Goal: Transaction & Acquisition: Purchase product/service

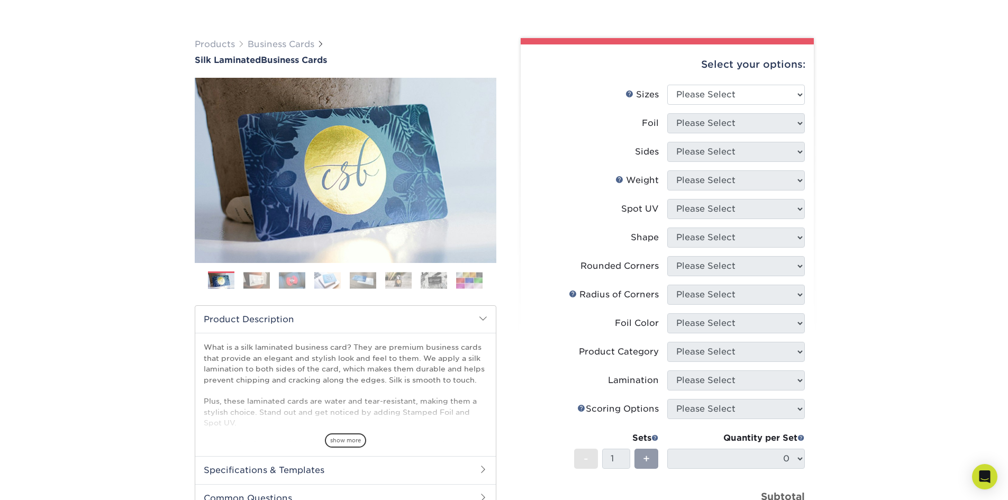
scroll to position [54, 0]
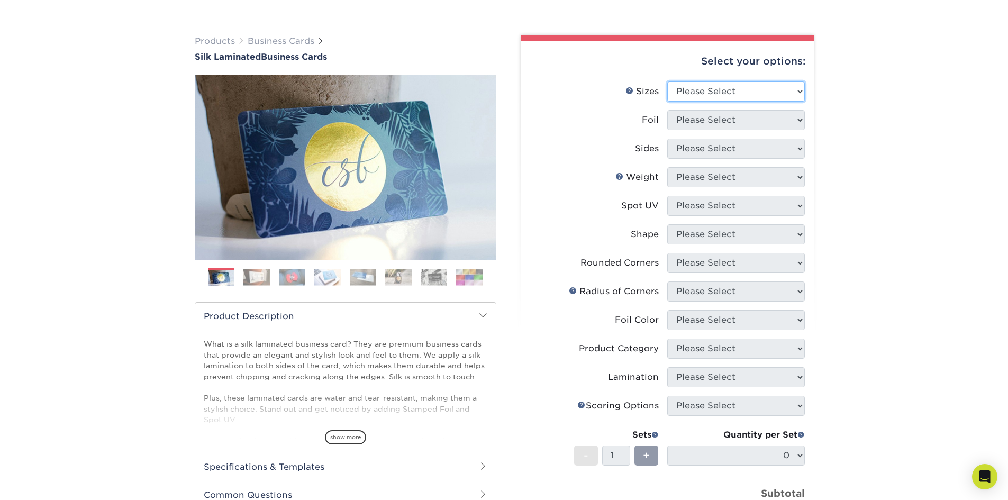
click at [709, 86] on select "Please Select 1.5" x 3.5" - Mini 1.75" x 3.5" - Mini 2" x 2" - Square 2" x 3" -…" at bounding box center [736, 91] width 138 height 20
select select "2.00x3.50"
click at [667, 81] on select "Please Select 1.5" x 3.5" - Mini 1.75" x 3.5" - Mini 2" x 2" - Square 2" x 3" -…" at bounding box center [736, 91] width 138 height 20
click at [746, 123] on select "Please Select Yes No" at bounding box center [736, 120] width 138 height 20
select select "1"
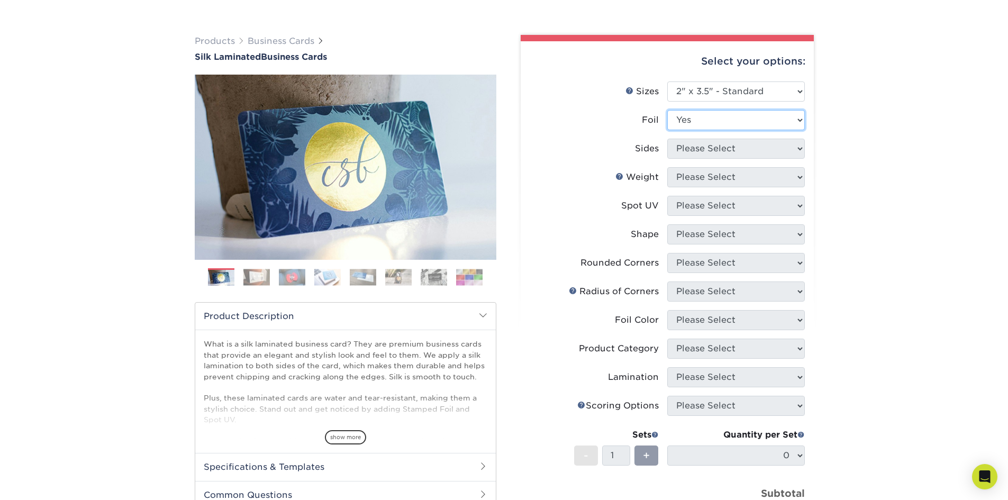
click at [667, 110] on select "Please Select Yes No" at bounding box center [736, 120] width 138 height 20
click at [739, 148] on select "Please Select Print Both Sides - Foil Both Sides Print Both Sides - Foil Front …" at bounding box center [736, 149] width 138 height 20
select select "34527644-b4fd-4ffb-9092-1318eefcd9d9"
click at [667, 139] on select "Please Select Print Both Sides - Foil Both Sides Print Both Sides - Foil Front …" at bounding box center [736, 149] width 138 height 20
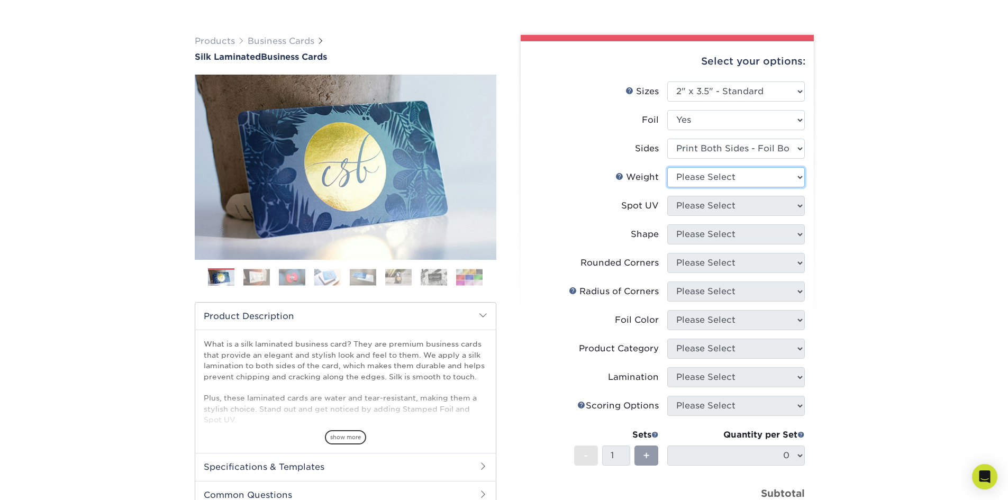
click at [743, 177] on select "Please Select 16PT" at bounding box center [736, 177] width 138 height 20
select select "16PT"
click at [667, 167] on select "Please Select 16PT" at bounding box center [736, 177] width 138 height 20
click at [729, 205] on select "Please Select No Spot UV Front and Back (Both Sides) Front Only Back Only" at bounding box center [736, 206] width 138 height 20
click at [878, 234] on div "Products Business Cards Silk Laminated Business Cards Previous Next" at bounding box center [504, 348] width 1008 height 669
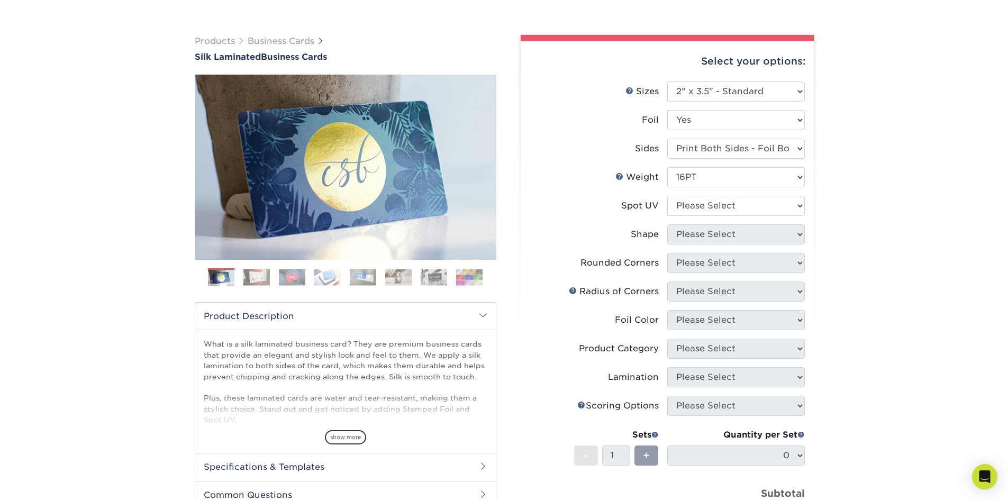
click at [751, 244] on li "Shape Please Select Standard" at bounding box center [667, 238] width 275 height 29
click at [744, 201] on select "Please Select No Spot UV Front and Back (Both Sides) Front Only Back Only" at bounding box center [736, 206] width 138 height 20
select select "3"
click at [667, 196] on select "Please Select No Spot UV Front and Back (Both Sides) Front Only Back Only" at bounding box center [736, 206] width 138 height 20
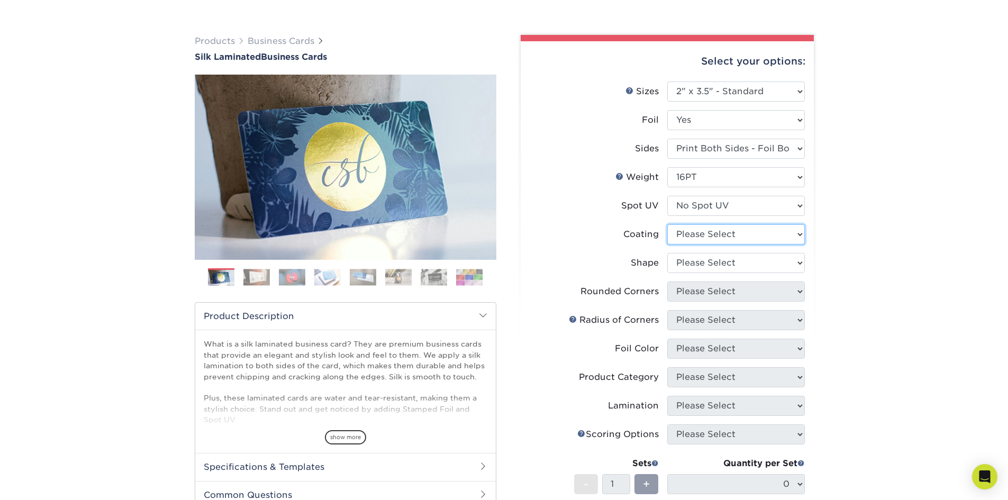
click at [715, 236] on select at bounding box center [736, 234] width 138 height 20
select select "3e7618de-abca-4bda-9f97-8b9129e913d8"
click at [667, 224] on select at bounding box center [736, 234] width 138 height 20
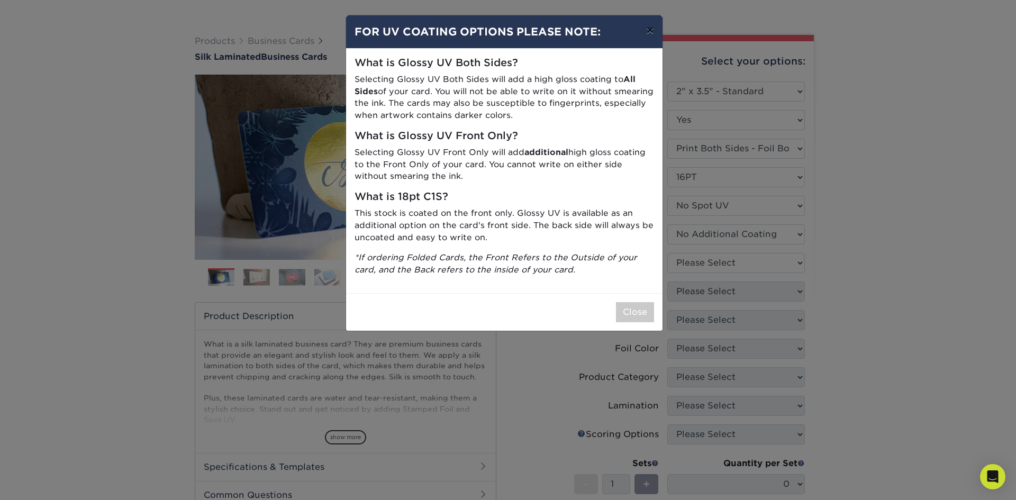
click at [652, 40] on button "×" at bounding box center [649, 30] width 24 height 30
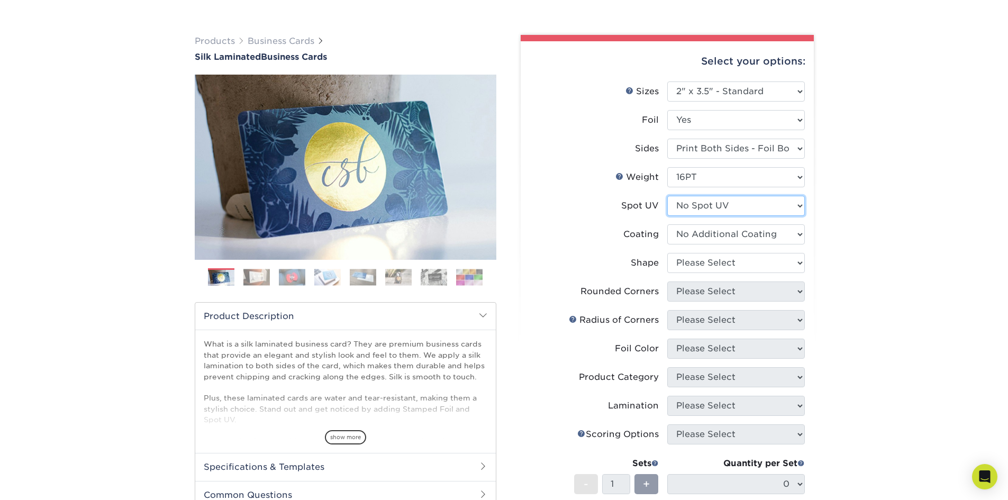
click at [732, 210] on select "Please Select No Spot UV Front and Back (Both Sides) Front Only Back Only" at bounding box center [736, 206] width 138 height 20
click at [667, 196] on select "Please Select No Spot UV Front and Back (Both Sides) Front Only Back Only" at bounding box center [736, 206] width 138 height 20
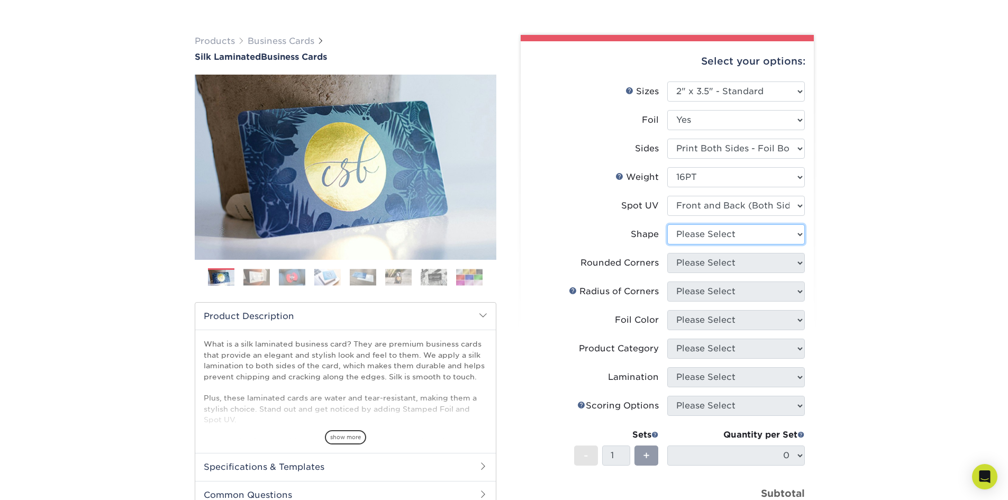
click at [732, 240] on select "Please Select Standard" at bounding box center [736, 234] width 138 height 20
select select "standard"
click at [667, 224] on select "Please Select Standard" at bounding box center [736, 234] width 138 height 20
click at [718, 264] on select "Please Select Yes - Round 2 Corners Yes - Round 4 Corners No" at bounding box center [736, 263] width 138 height 20
select select "7672df9e-0e0a-464d-8e1f-920c575e4da3"
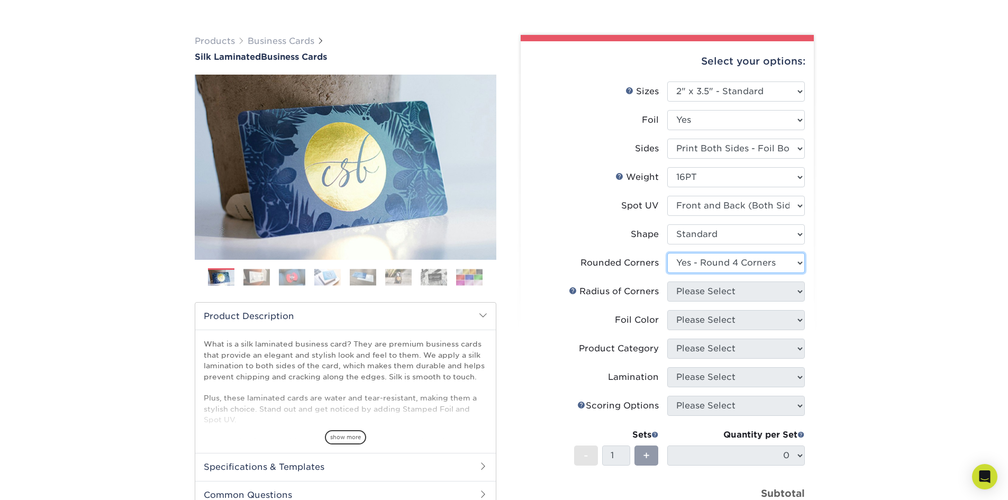
click at [667, 253] on select "Please Select Yes - Round 2 Corners Yes - Round 4 Corners No" at bounding box center [736, 263] width 138 height 20
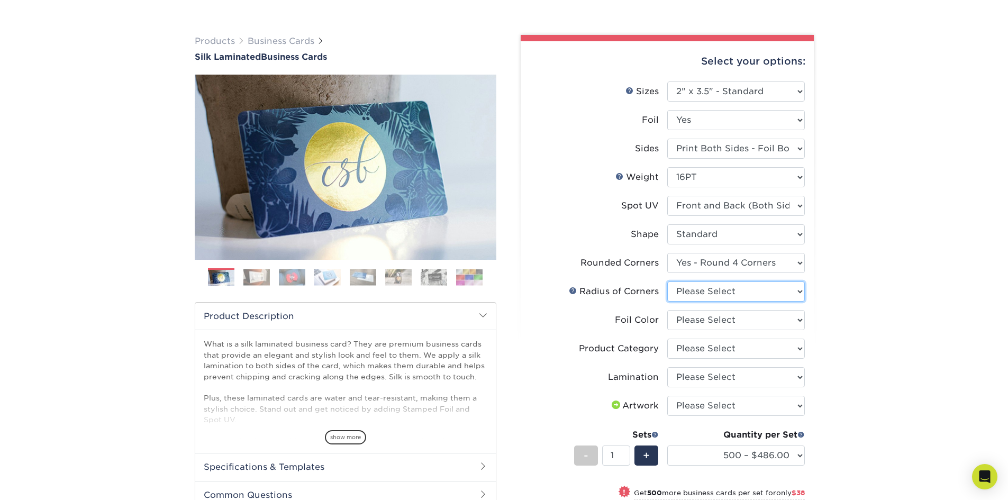
click at [747, 295] on select "Please Select Rounded 1/8" Rounded 1/4"" at bounding box center [736, 291] width 138 height 20
select select "589680c7-ee9a-431b-9d12-d7aeb1386a97"
click at [667, 281] on select "Please Select Rounded 1/8" Rounded 1/4"" at bounding box center [736, 291] width 138 height 20
click at [737, 323] on select "Please Select Silver Foil Black Foil Blue Foil Copper Foil Gold Foil Red Foil R…" at bounding box center [736, 320] width 138 height 20
select select "acffa4a5-22f9-4585-ba3f-0adaa54b8c85"
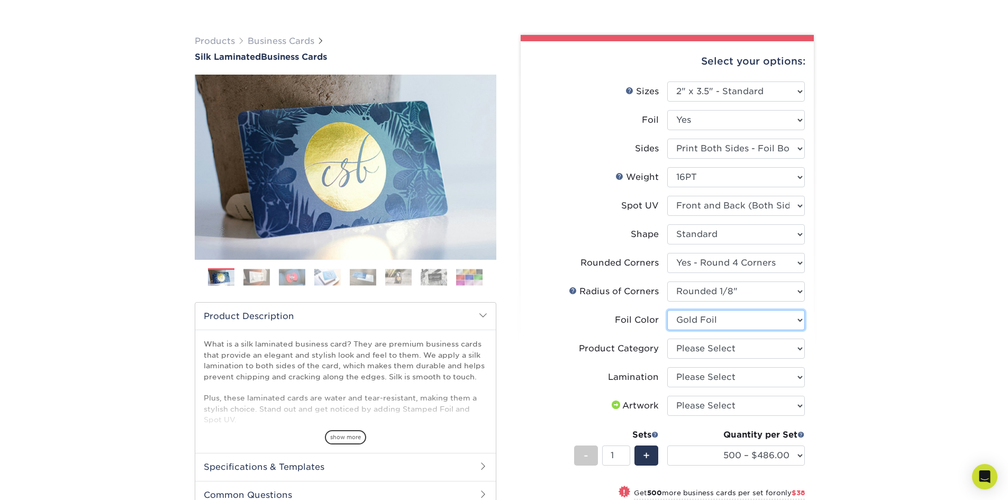
click at [667, 310] on select "Please Select Silver Foil Black Foil Blue Foil Copper Foil Gold Foil Red Foil R…" at bounding box center [736, 320] width 138 height 20
click at [732, 350] on select "Please Select Business Cards" at bounding box center [736, 349] width 138 height 20
select select "3b5148f1-0588-4f88-a218-97bcfdce65c1"
click at [667, 339] on select "Please Select Business Cards" at bounding box center [736, 349] width 138 height 20
click at [733, 379] on select "Please Select Silk" at bounding box center [736, 377] width 138 height 20
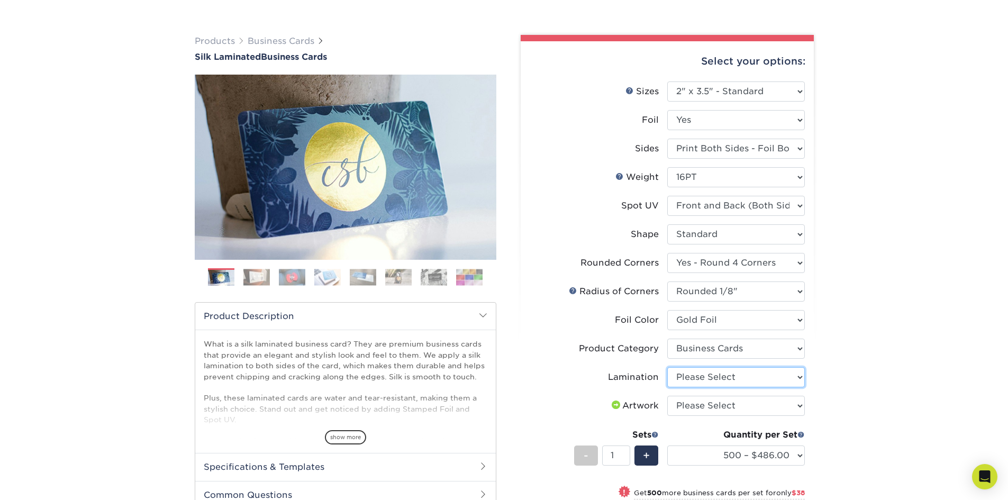
select select "ccacb42f-45f7-42d3-bbd3-7c8421cf37f0"
click at [667, 367] on select "Please Select Silk" at bounding box center [736, 377] width 138 height 20
click at [734, 400] on select "Please Select I will upload files I need a design - $100" at bounding box center [736, 406] width 138 height 20
click at [823, 390] on div "Products Business Cards Silk Laminated Business Cards Previous Next" at bounding box center [504, 361] width 1008 height 695
click at [915, 235] on div "Products Business Cards Silk Laminated Business Cards Previous Next" at bounding box center [504, 361] width 1008 height 695
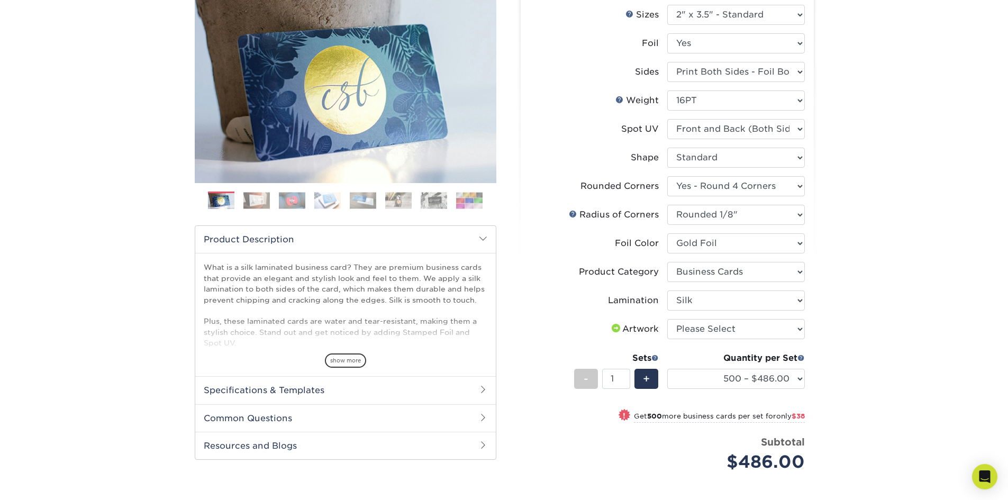
scroll to position [0, 0]
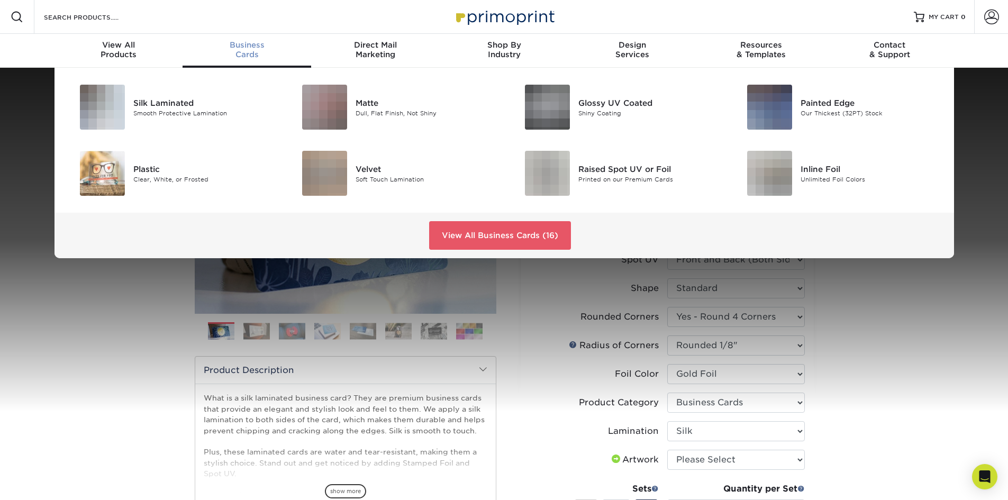
click at [241, 52] on div "Business Cards" at bounding box center [246, 49] width 129 height 19
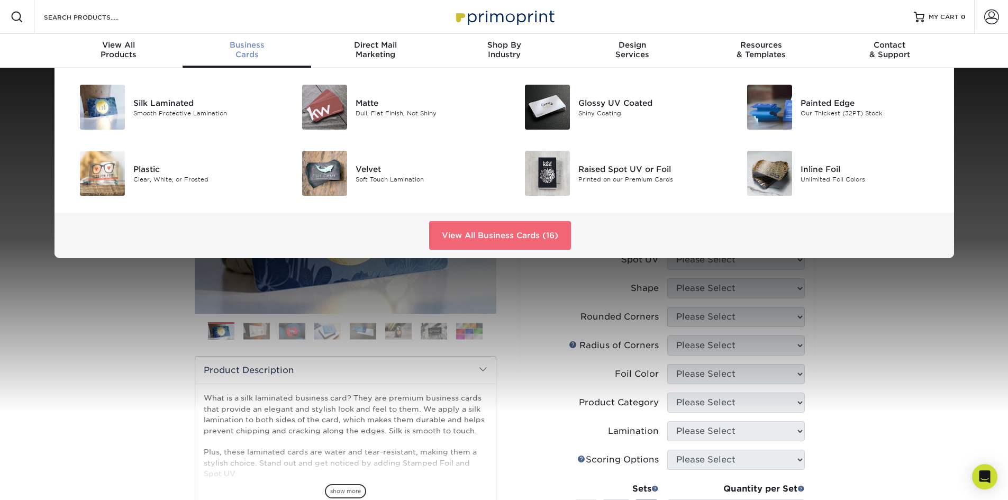
click at [492, 238] on link "View All Business Cards (16)" at bounding box center [500, 235] width 142 height 29
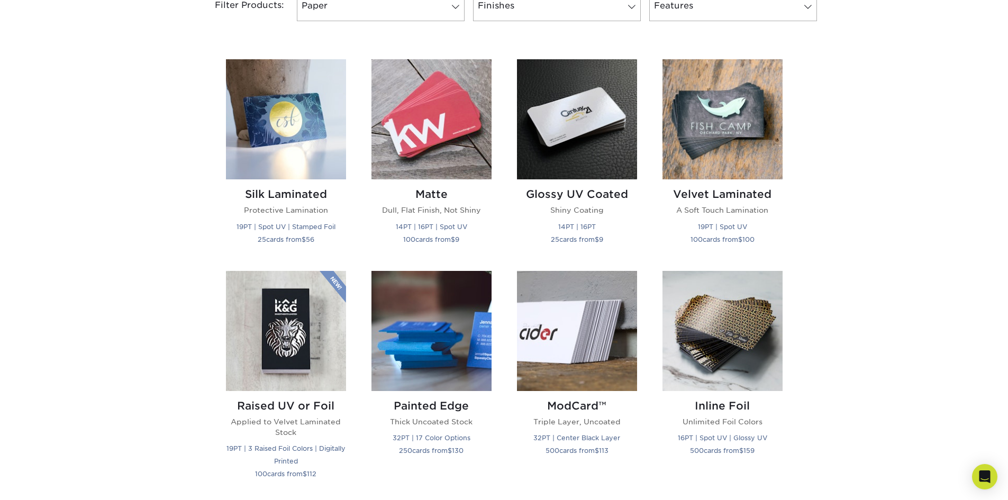
scroll to position [480, 0]
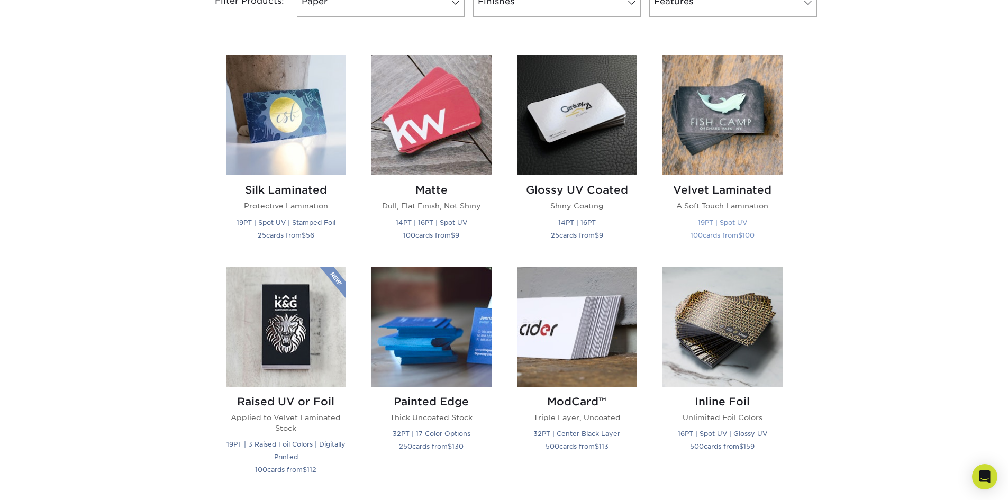
click at [700, 148] on img at bounding box center [722, 115] width 120 height 120
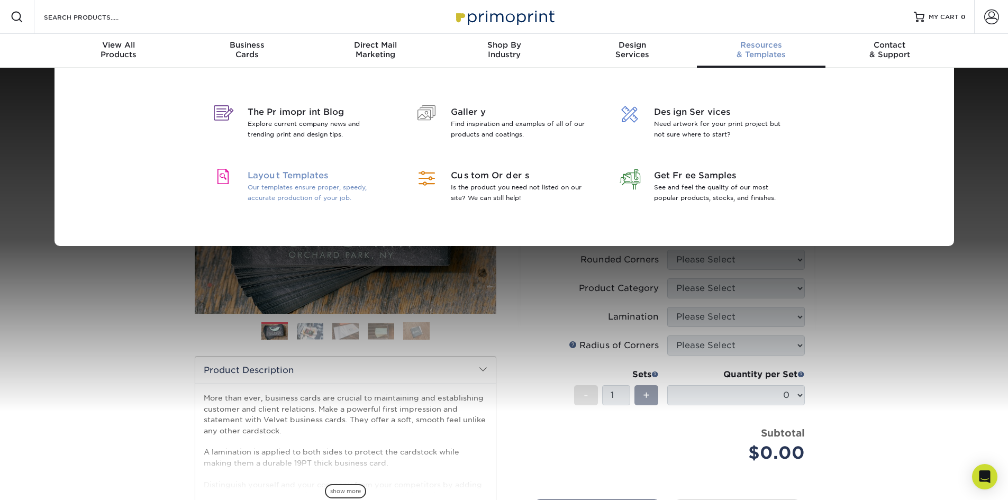
click at [317, 178] on span "Layout Templates" at bounding box center [316, 175] width 137 height 13
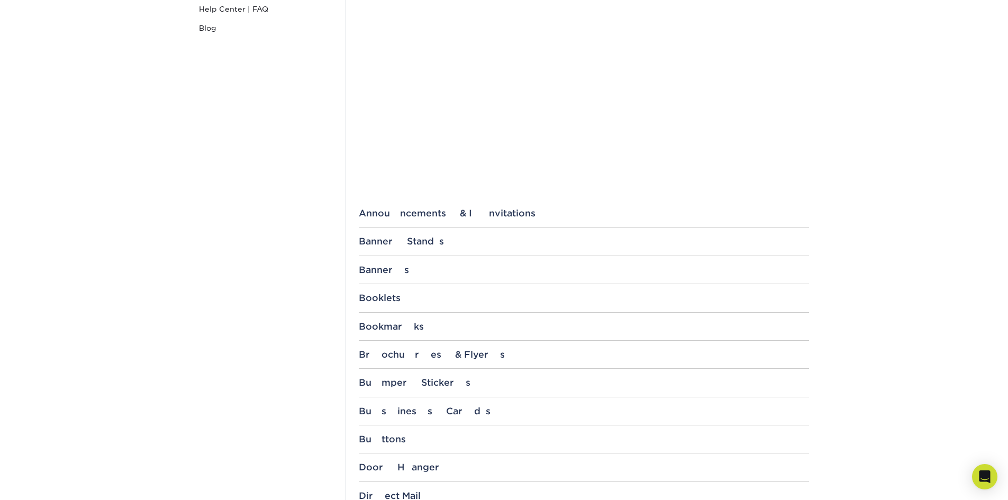
scroll to position [259, 0]
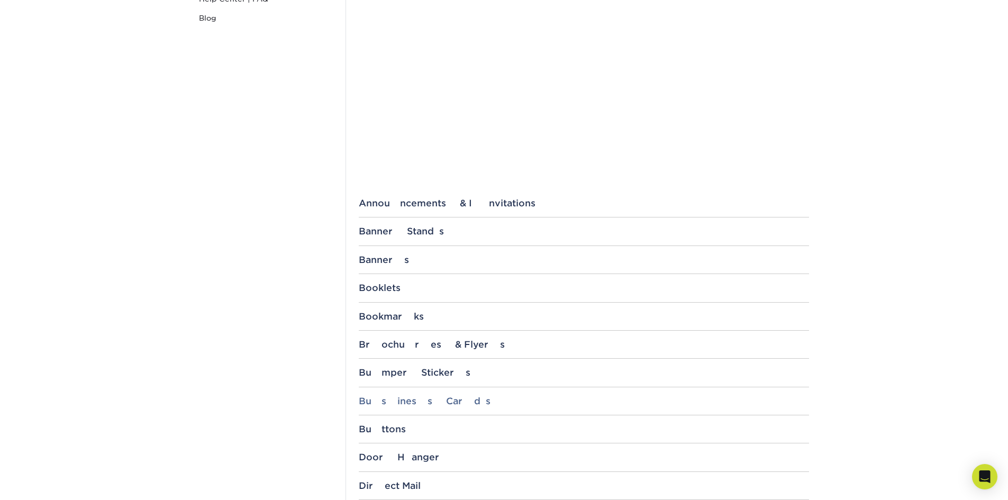
click at [418, 401] on div "Business Cards" at bounding box center [584, 401] width 450 height 11
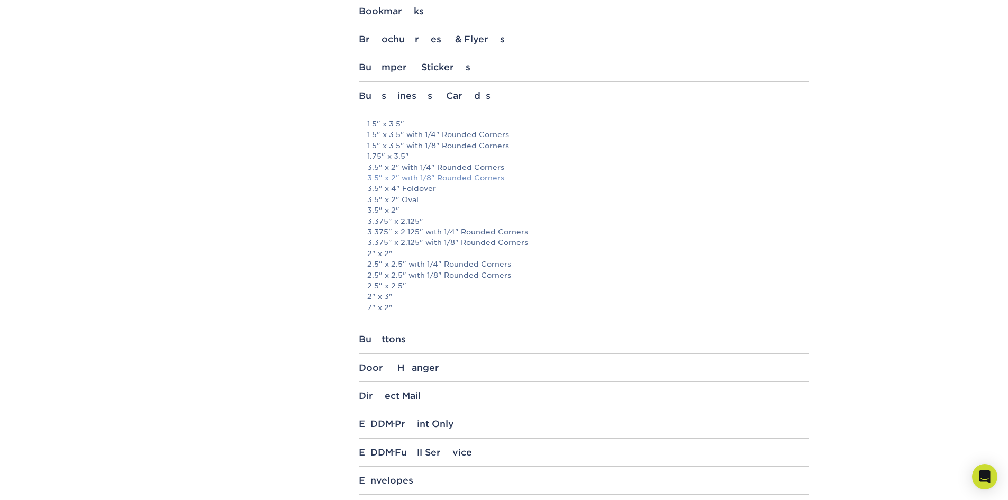
click at [416, 178] on link "3.5" x 2" with 1/8" Rounded Corners" at bounding box center [435, 178] width 137 height 8
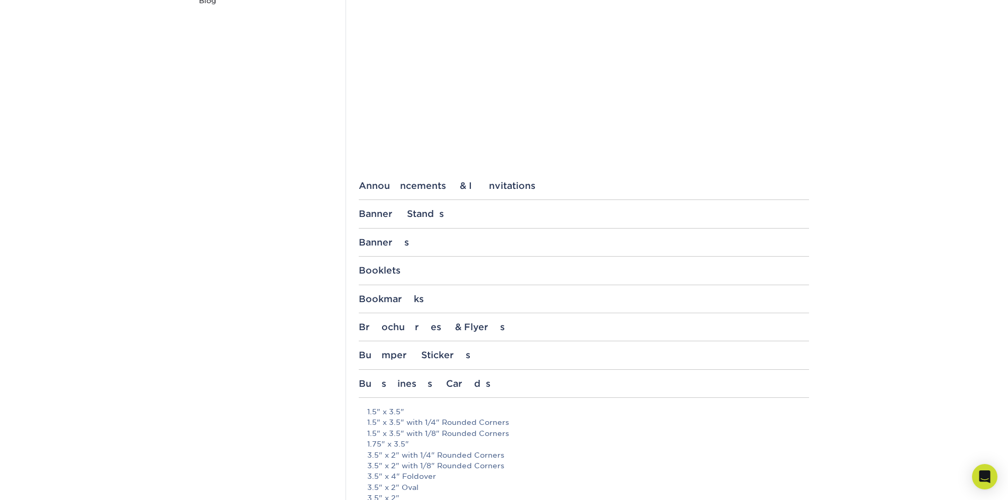
scroll to position [0, 0]
